Goal: Information Seeking & Learning: Find specific page/section

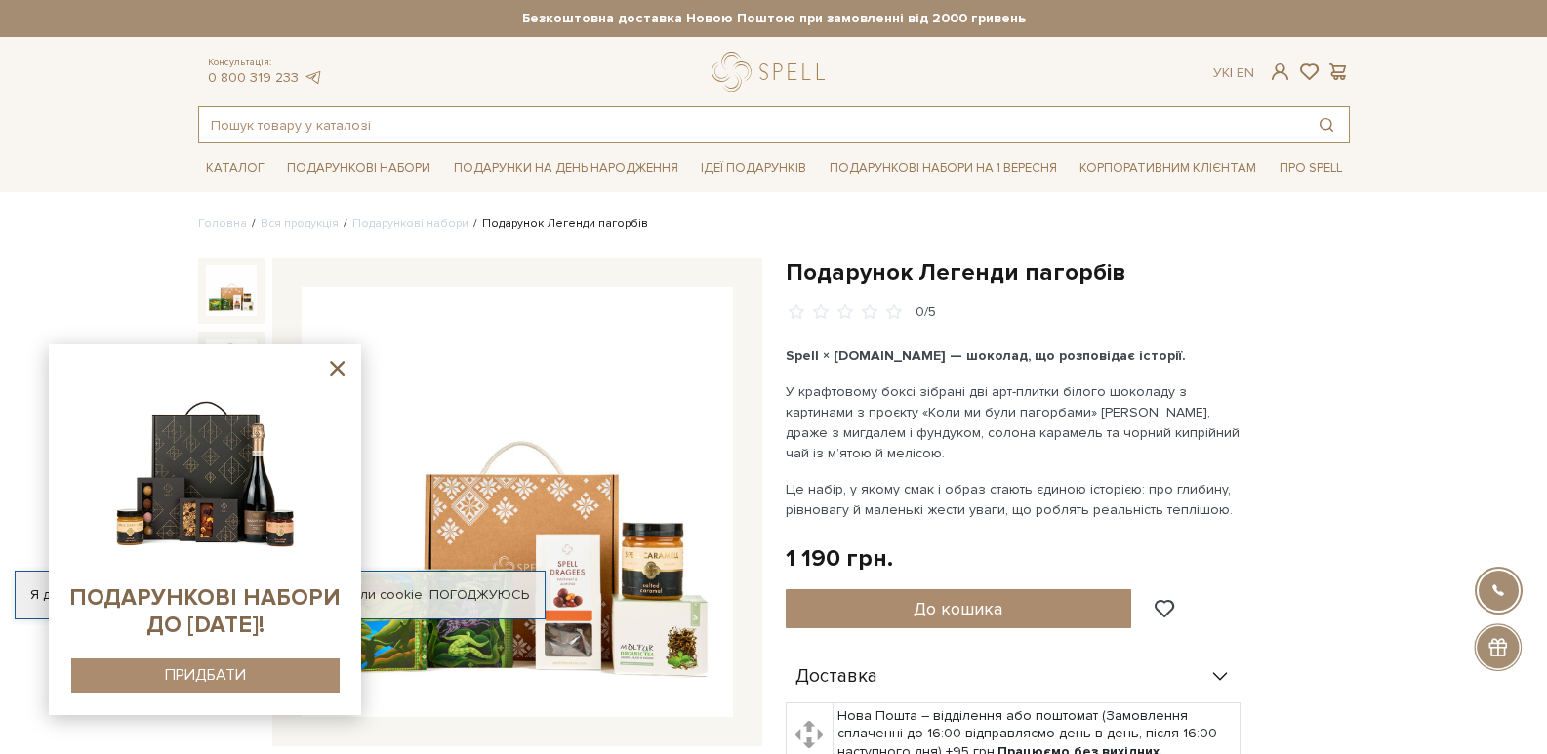
click at [511, 127] on input "text" at bounding box center [751, 124] width 1105 height 35
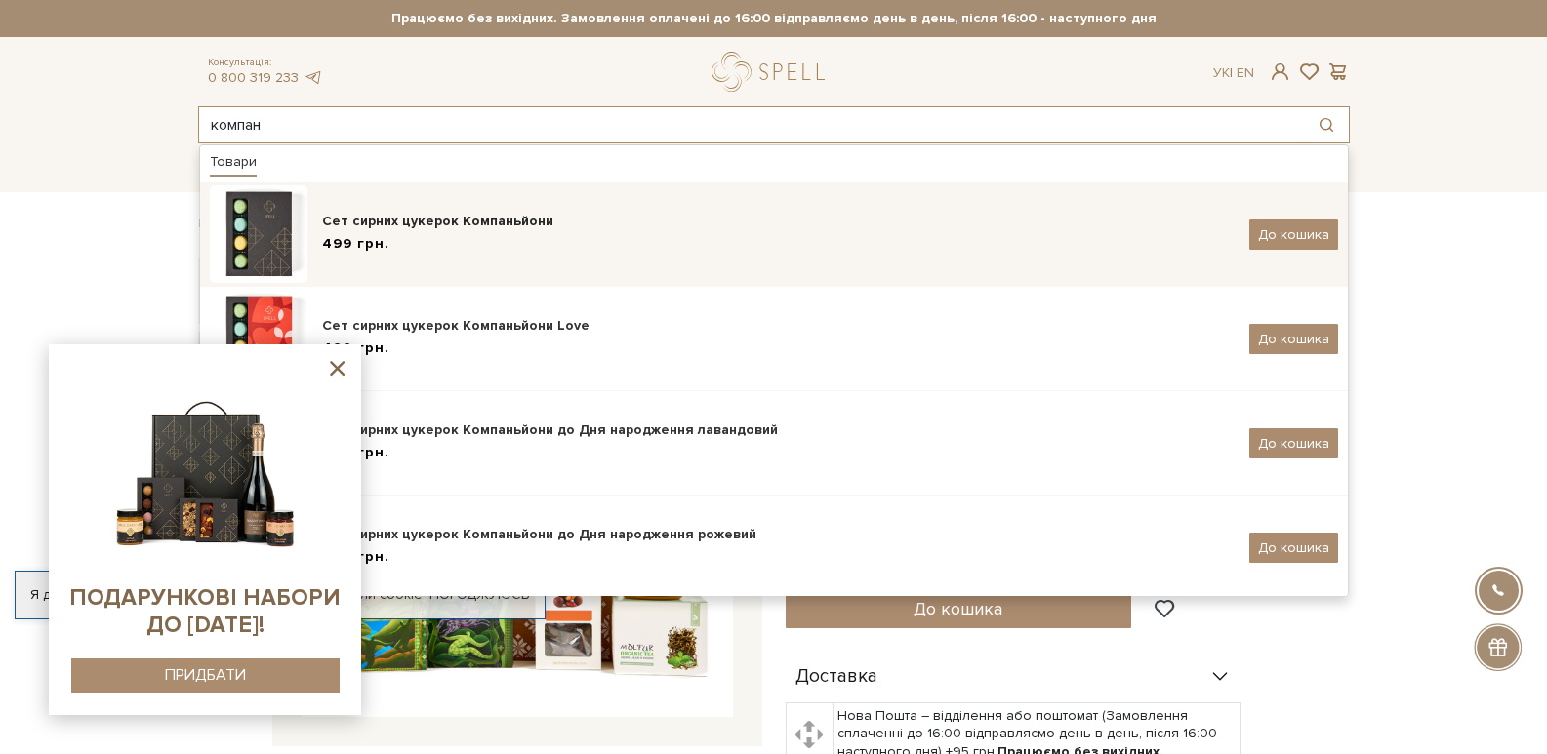
type input "компан"
click at [490, 249] on div "499 грн." at bounding box center [778, 244] width 912 height 20
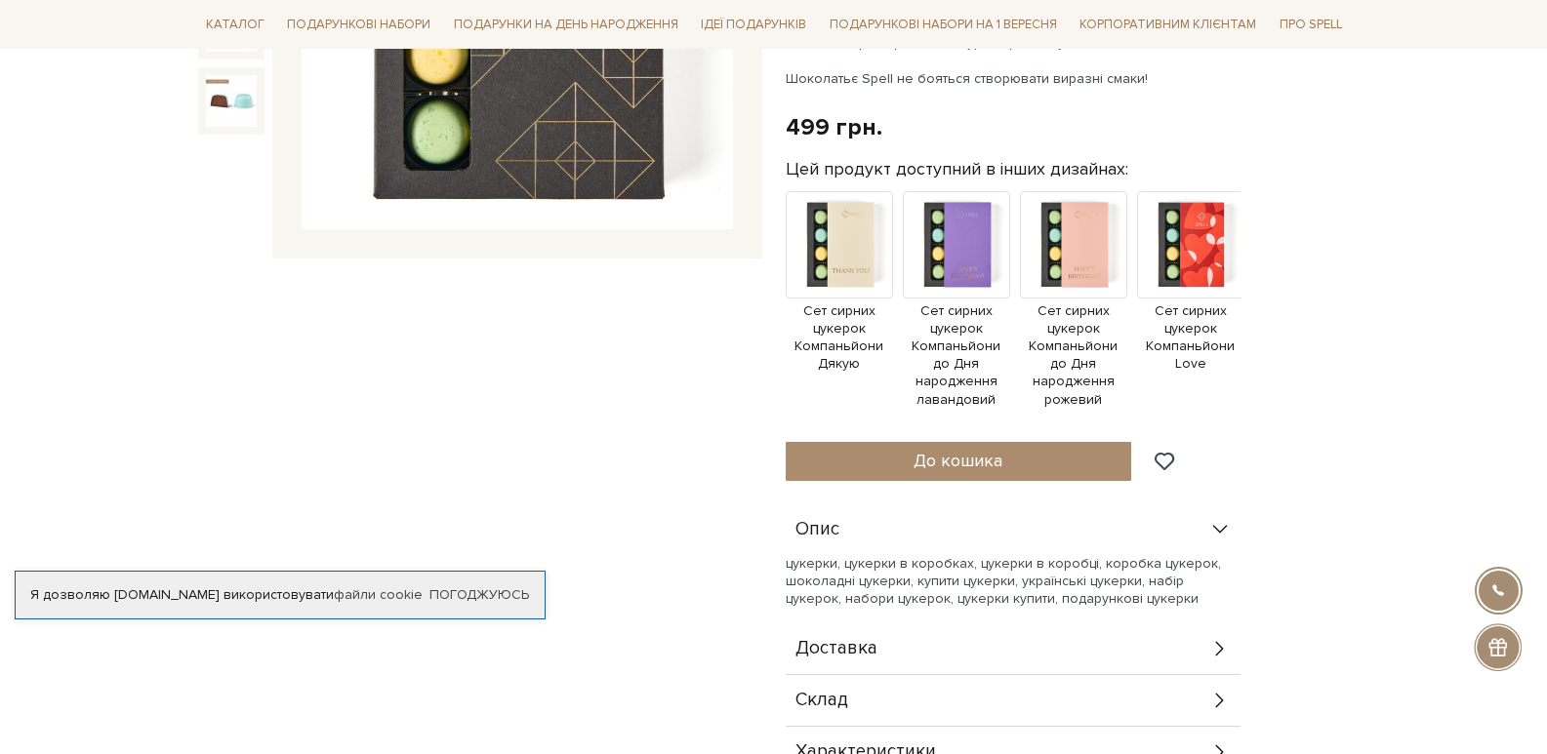
scroll to position [878, 0]
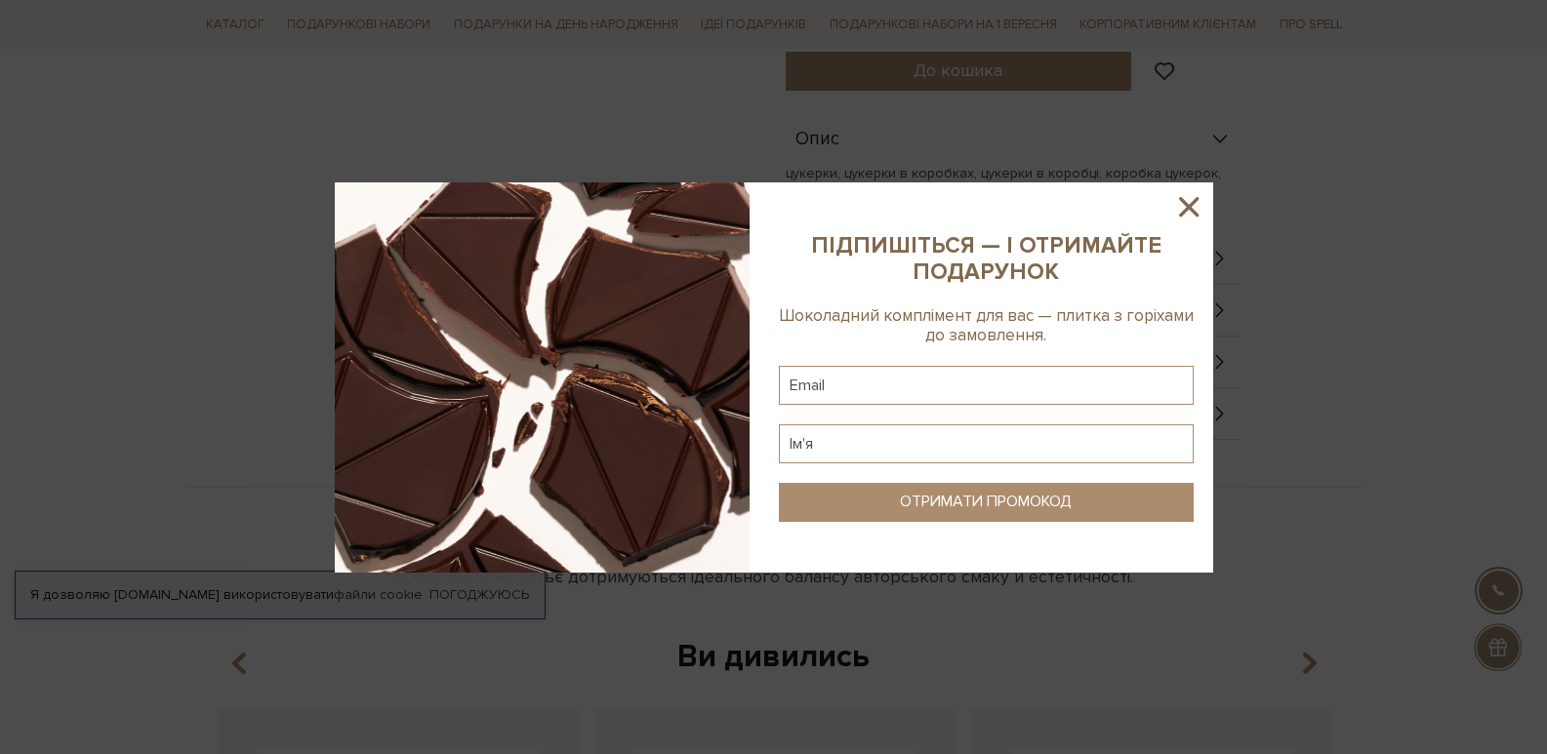
click at [1186, 209] on icon at bounding box center [1189, 207] width 20 height 20
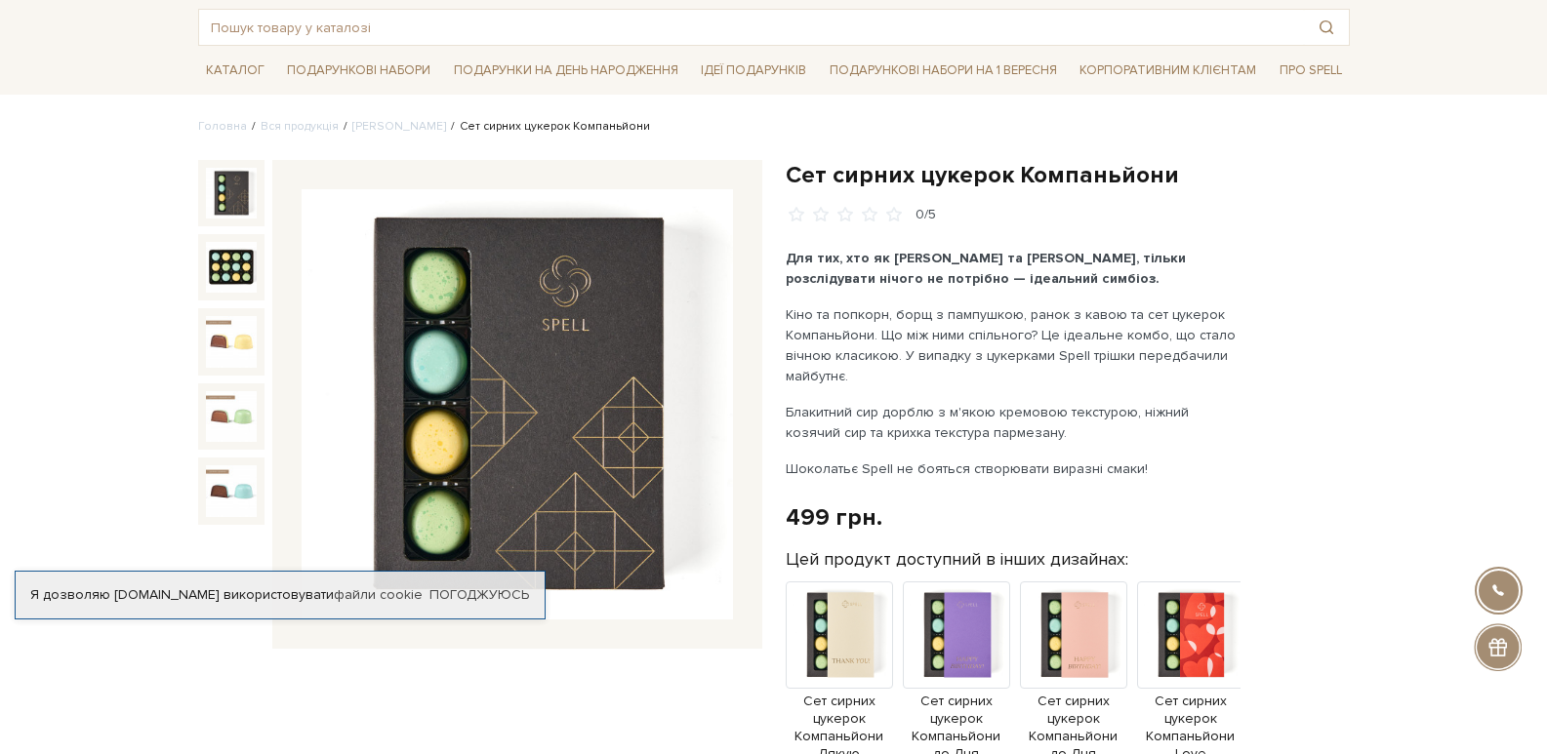
scroll to position [0, 0]
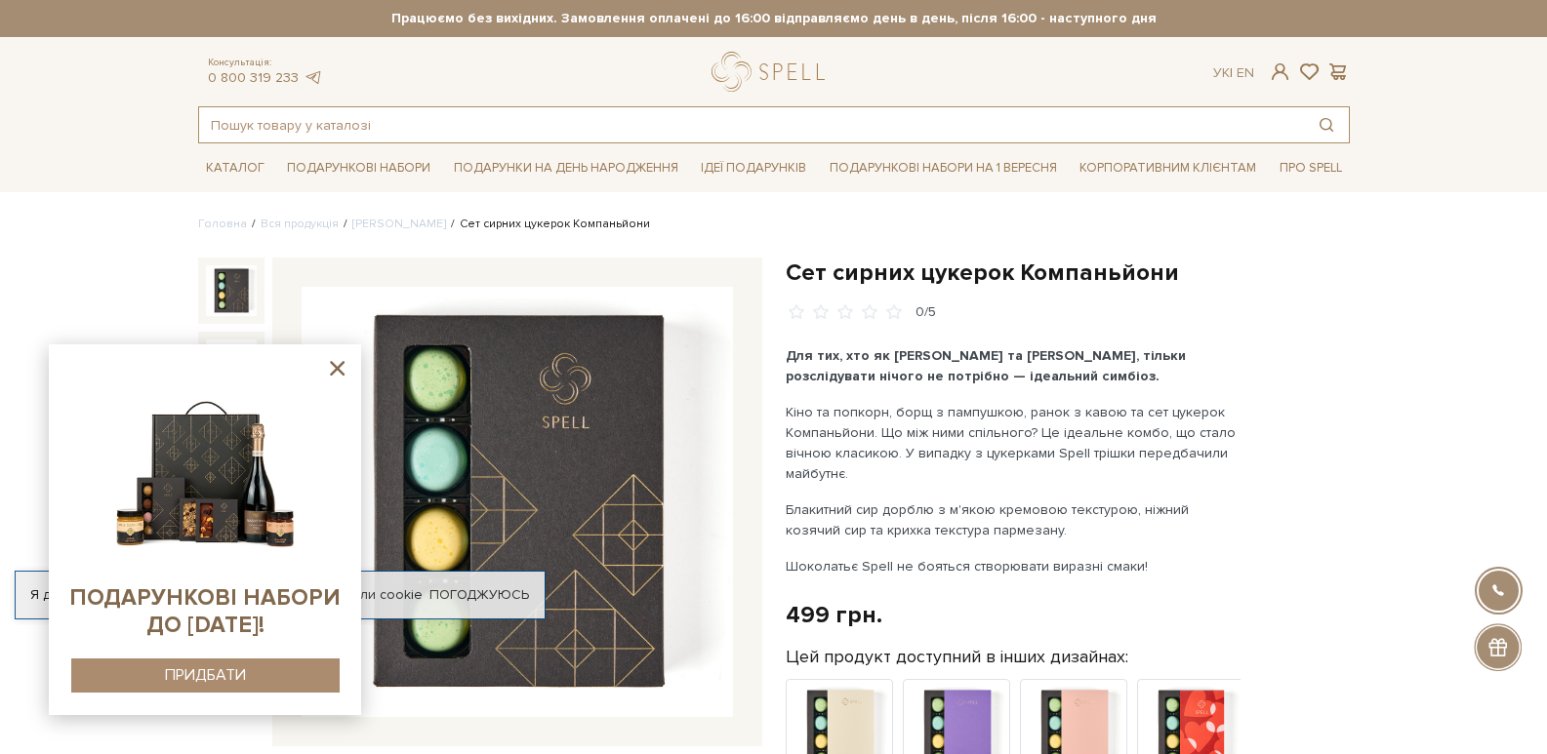
click at [477, 124] on input "text" at bounding box center [751, 124] width 1105 height 35
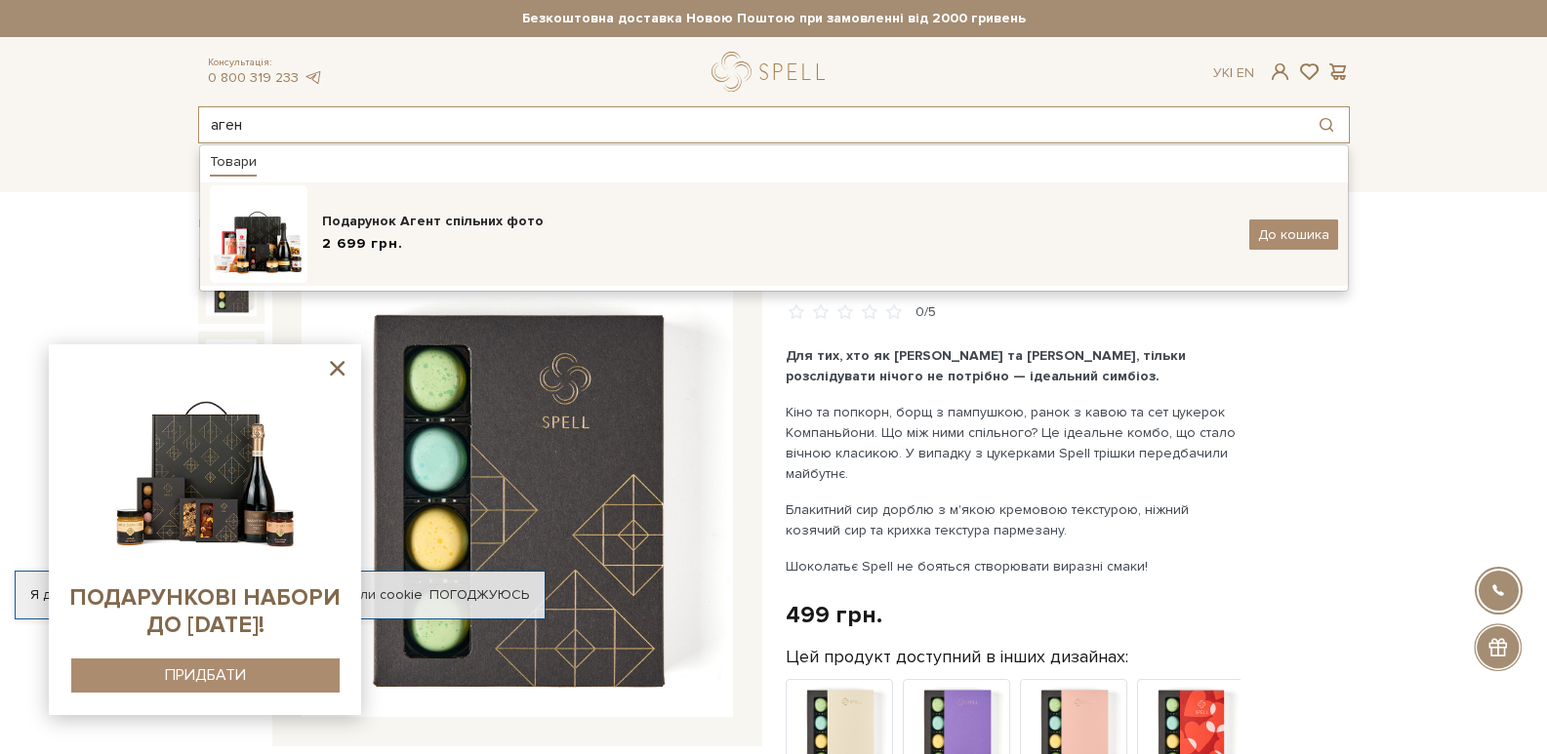
type input "аген"
click at [509, 226] on div "Подарунок Агент спільних фото" at bounding box center [778, 222] width 912 height 20
